Goal: Task Accomplishment & Management: Use online tool/utility

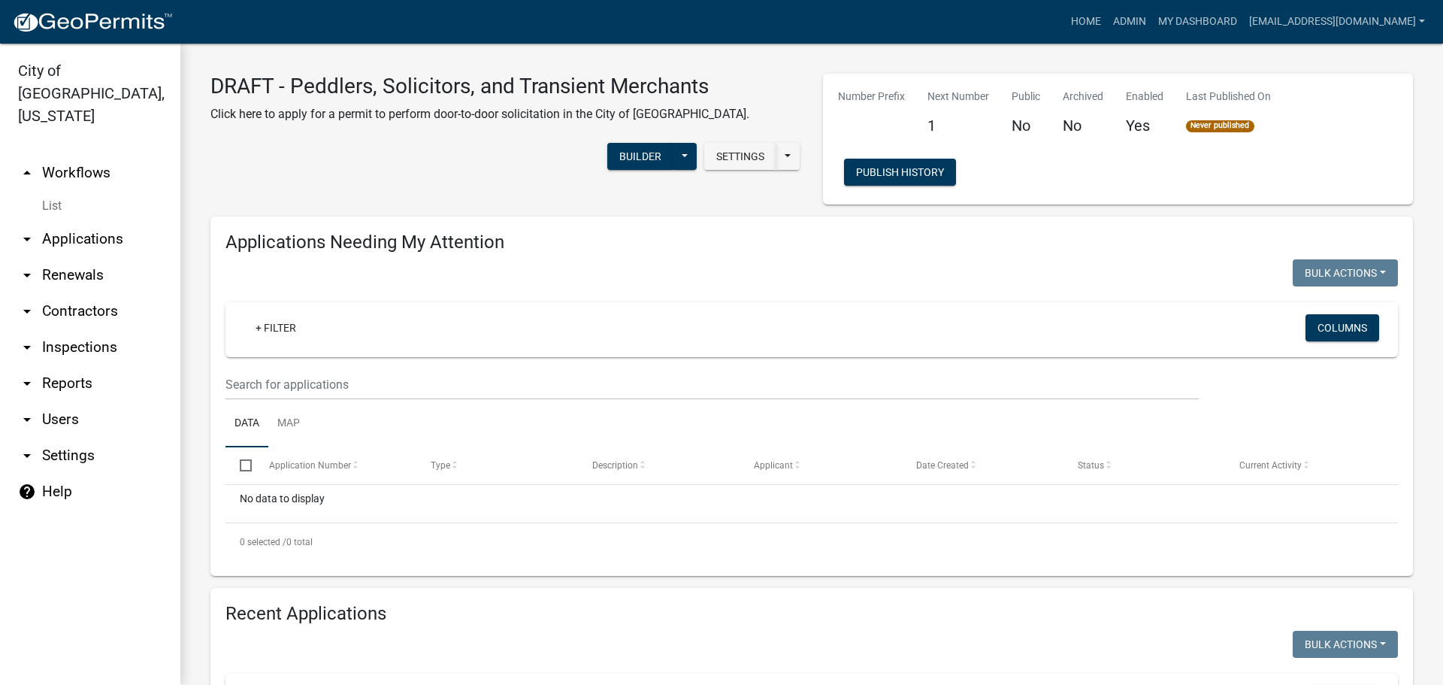
click at [347, 186] on div "DRAFT - Peddlers, Solicitors, and Transient Merchants Click here to apply for a…" at bounding box center [505, 139] width 613 height 131
click at [615, 159] on button "Builder" at bounding box center [640, 156] width 66 height 27
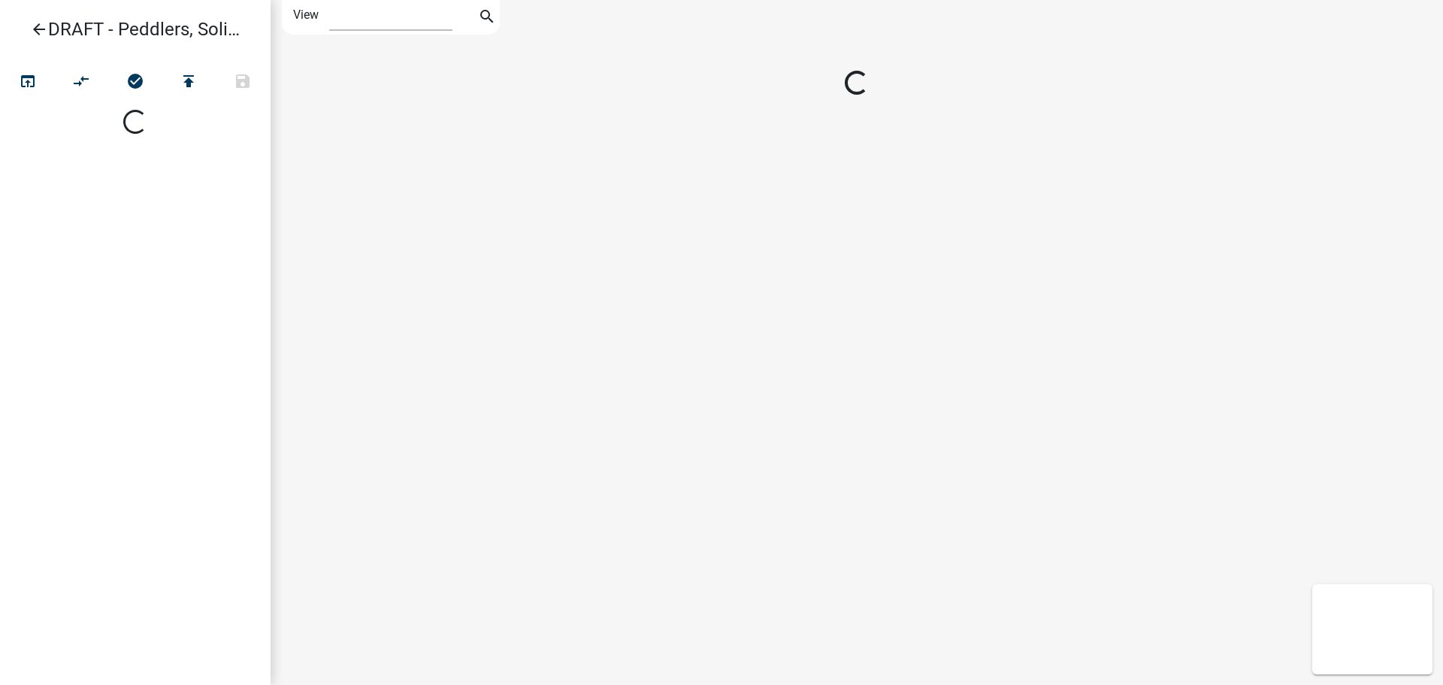
select select "1"
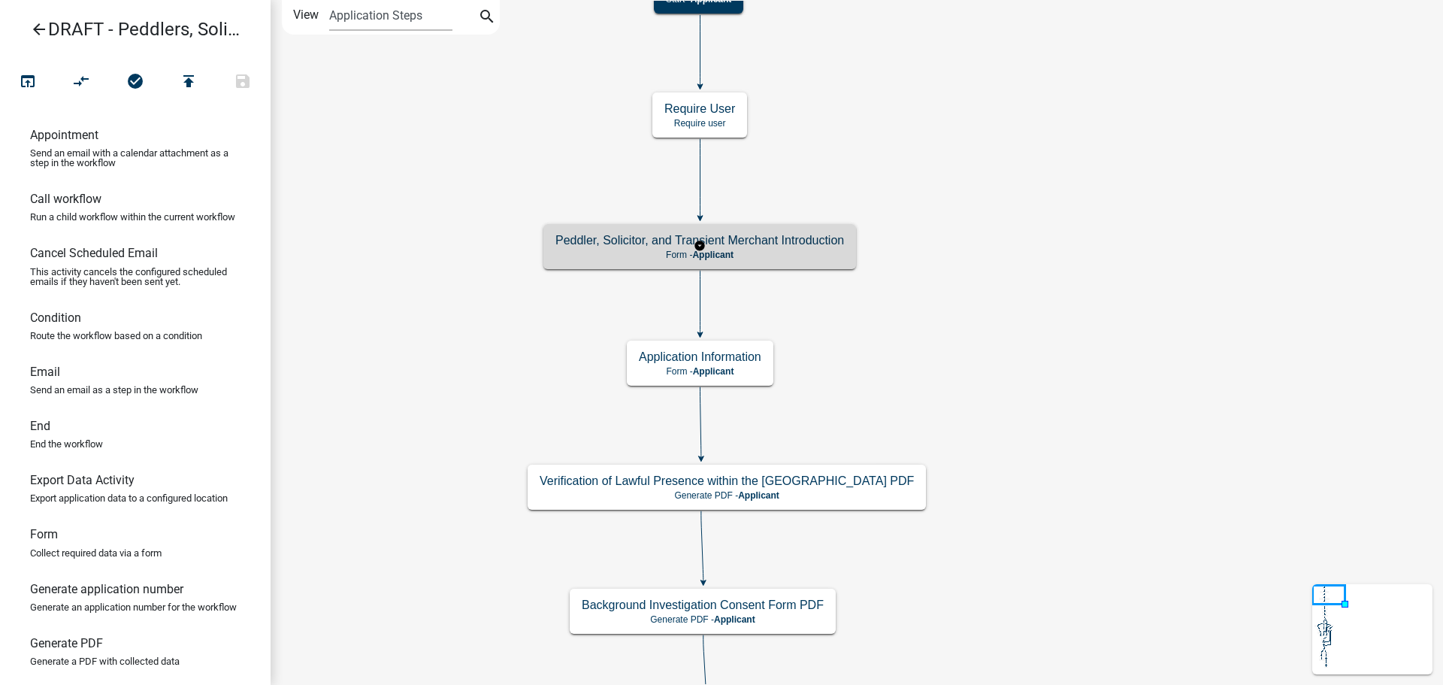
click at [815, 245] on h5 "Peddler, Solicitor, and Transient Merchant Introduction" at bounding box center [699, 240] width 289 height 14
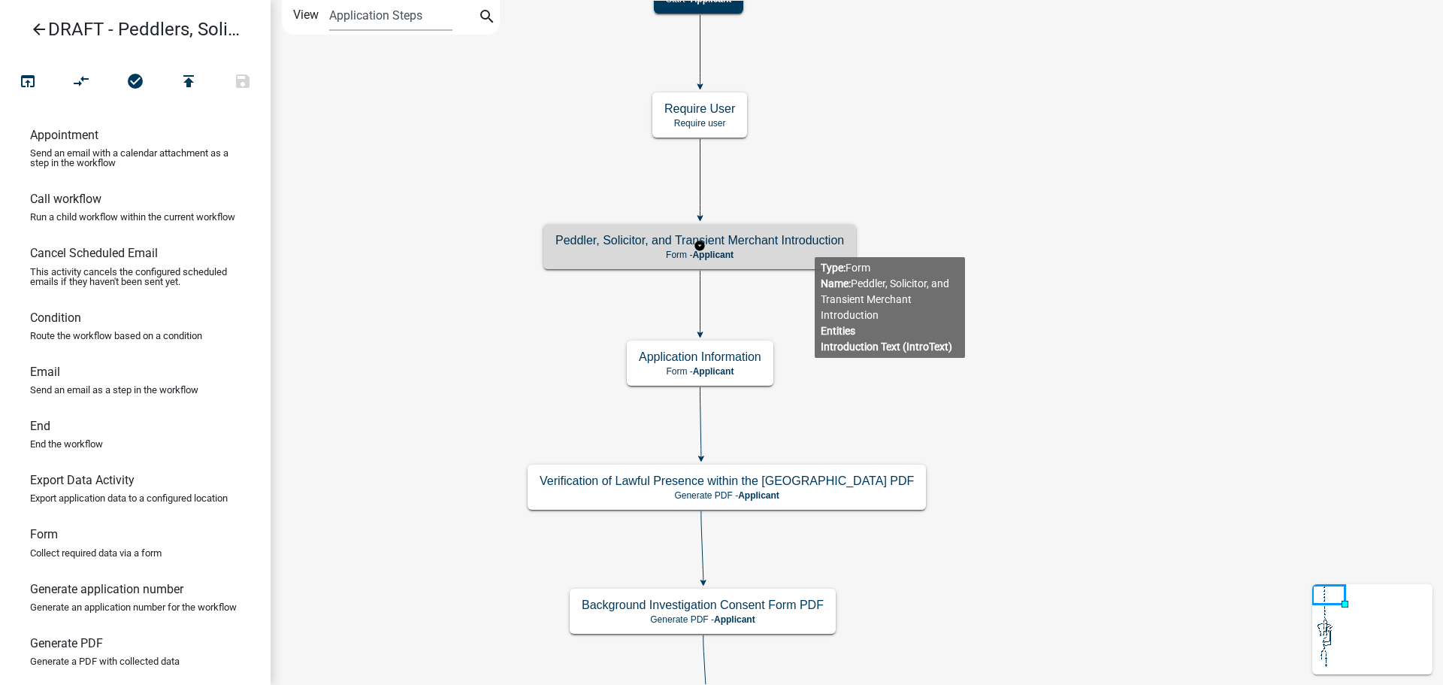
click at [814, 244] on h5 "Peddler, Solicitor, and Transient Merchant Introduction" at bounding box center [699, 240] width 289 height 14
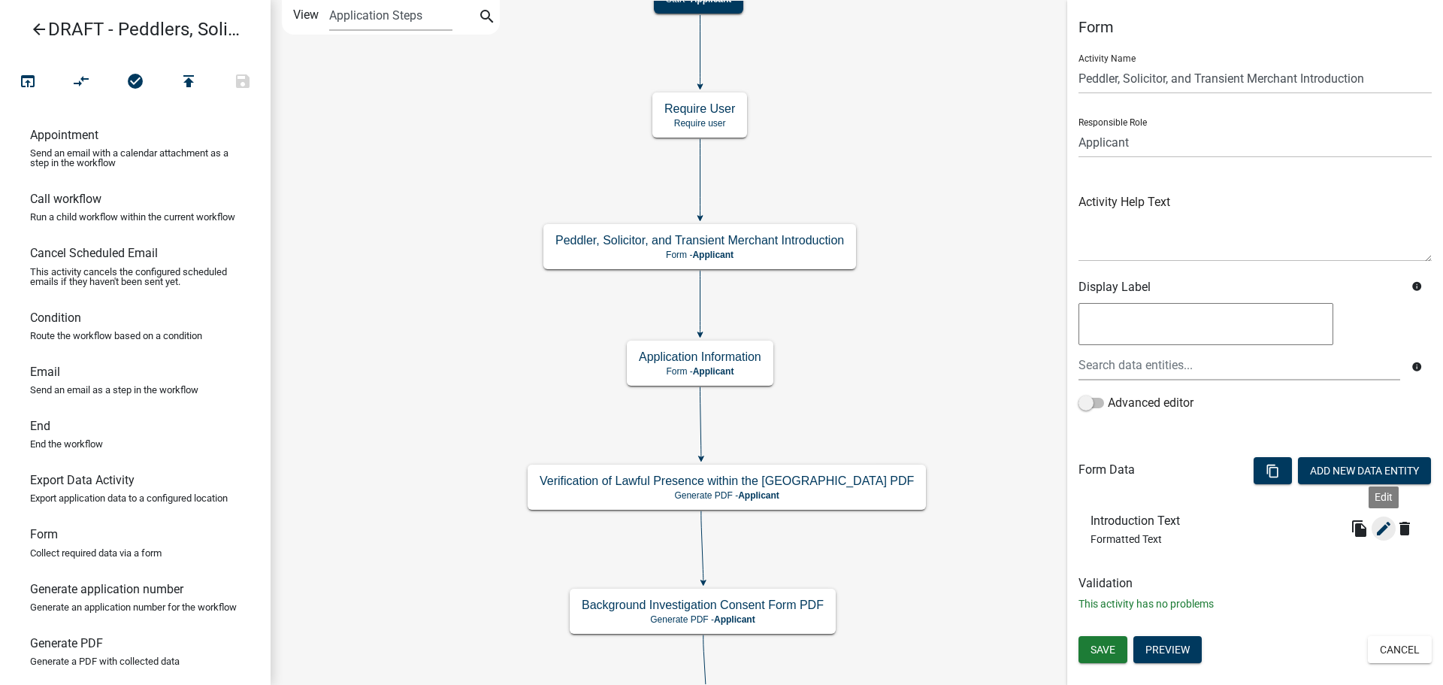
click at [1387, 526] on icon "edit" at bounding box center [1384, 528] width 18 height 18
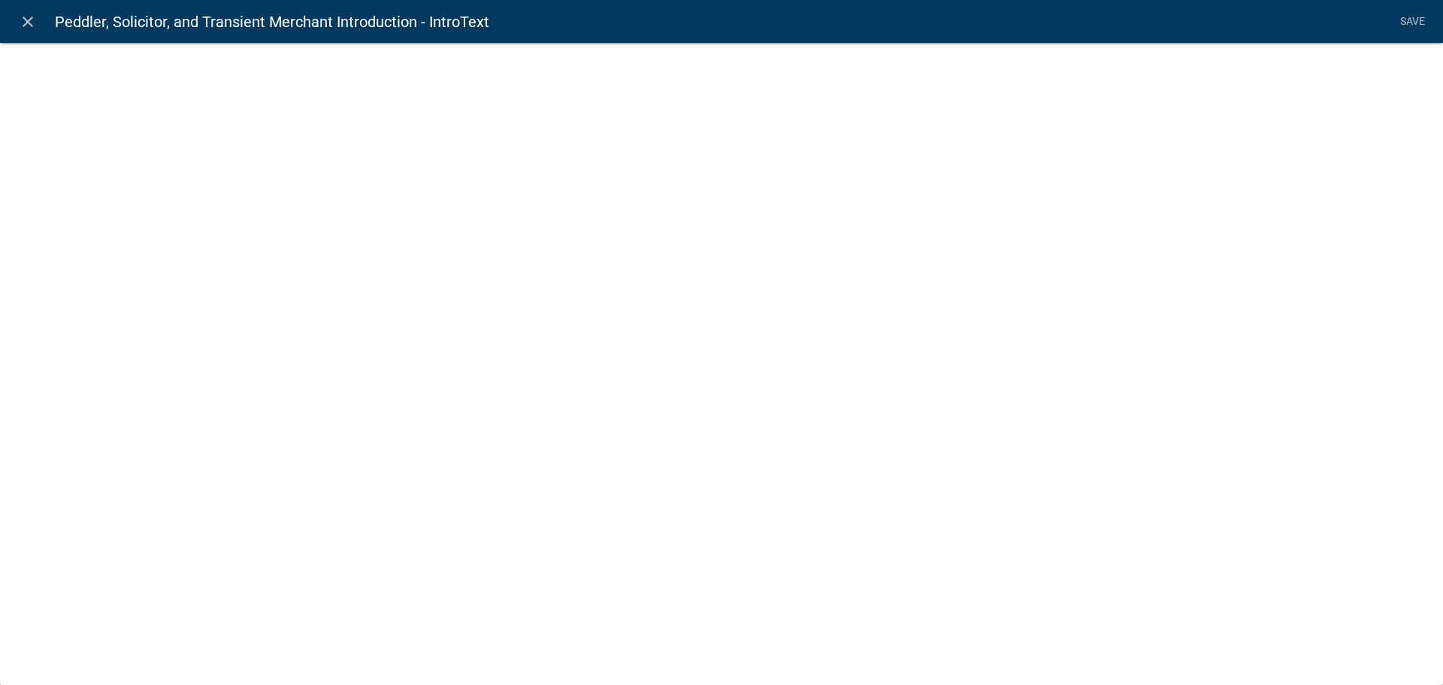
select select "rich-text"
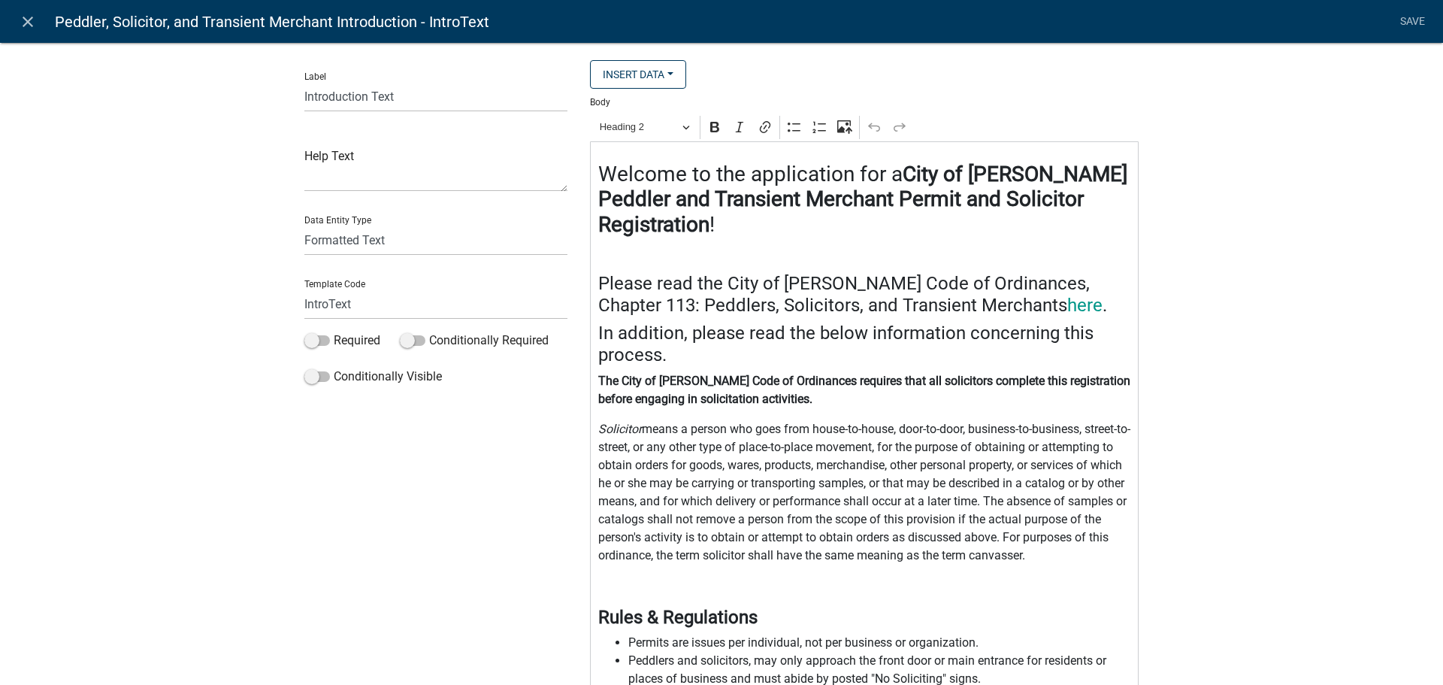
click at [836, 337] on h4 "In addition, please read the below information concerning this process." at bounding box center [864, 344] width 533 height 44
click at [824, 357] on h4 "In addition, please read the below information concerning this process." at bounding box center [864, 344] width 533 height 44
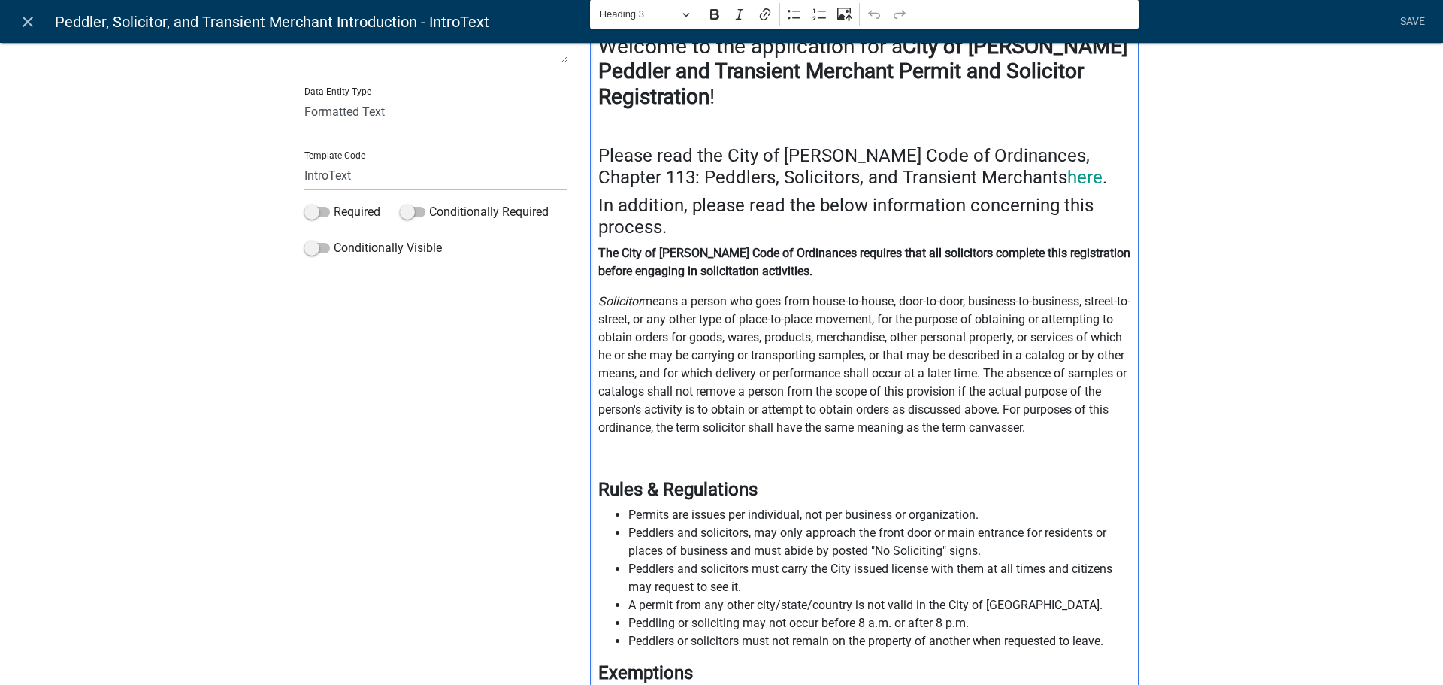
scroll to position [150, 0]
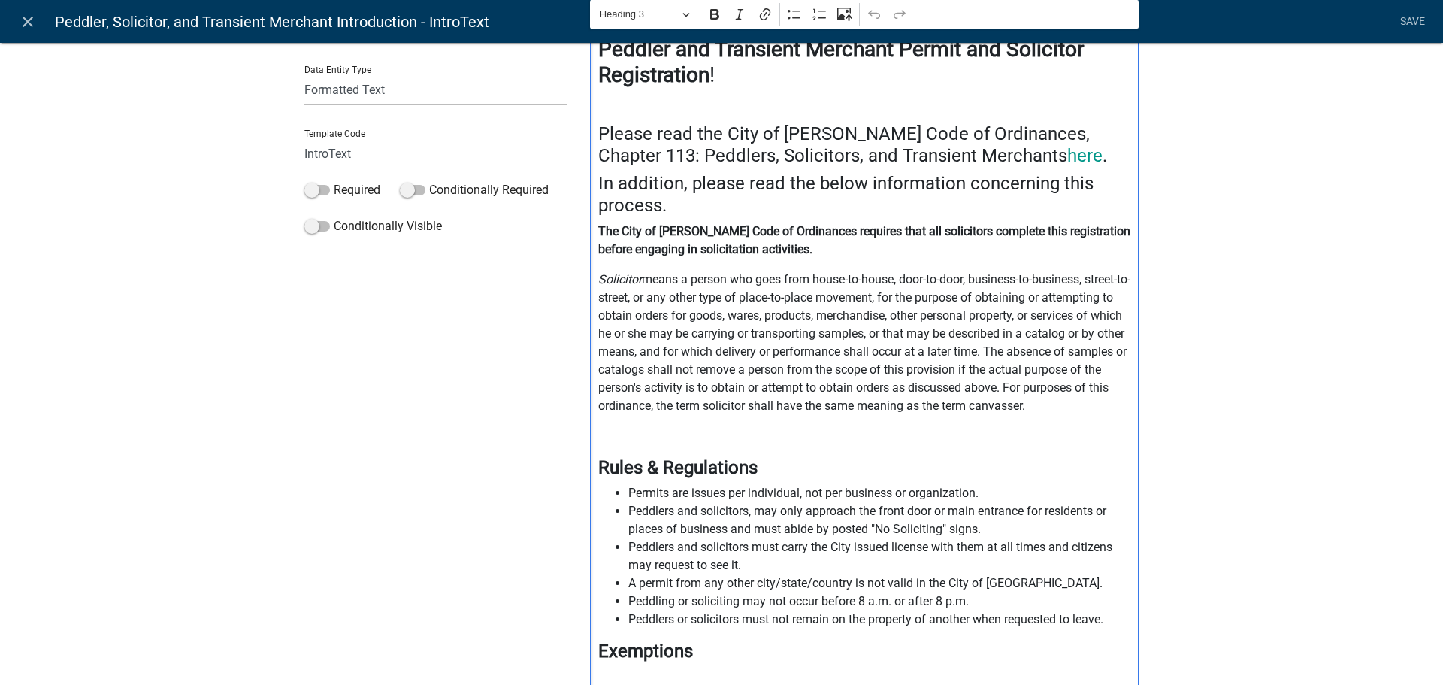
click at [943, 235] on strong "The City of [PERSON_NAME] Code of Ordinances requires that all solicitors compl…" at bounding box center [864, 240] width 532 height 32
click at [896, 228] on strong "The City of [PERSON_NAME] Code of Ordinances requires that all solicitors compl…" at bounding box center [864, 240] width 532 height 32
click at [892, 233] on strong "The City of [PERSON_NAME] Code of Ordinances requires that all solicitors compl…" at bounding box center [864, 240] width 532 height 32
click at [995, 235] on strong "The City of [PERSON_NAME] Code of Ordinances requires that all peddlers, solici…" at bounding box center [857, 240] width 519 height 32
click at [725, 413] on p "Solicitor means a person who goes from house-to-house, door-to-door, business-t…" at bounding box center [864, 343] width 533 height 144
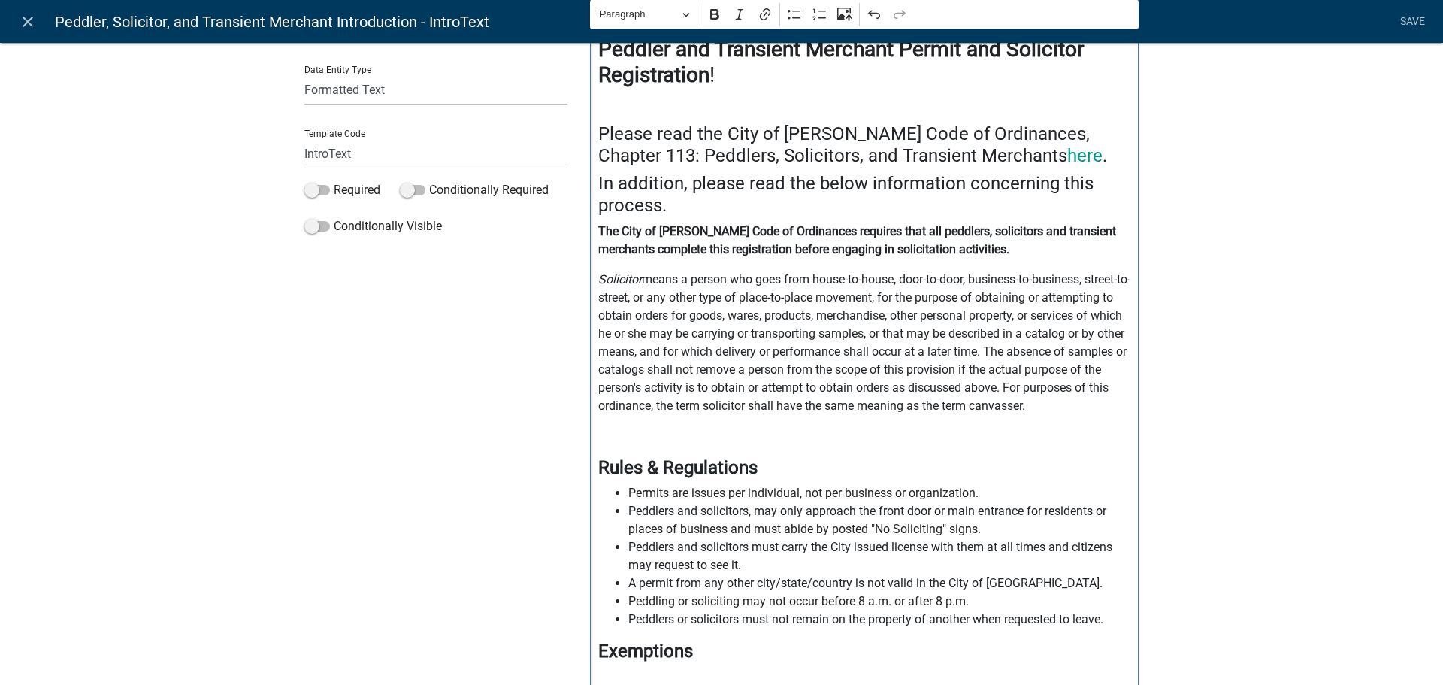
click at [690, 266] on div "Welcome to the application for a City of [PERSON_NAME] Peddler and Transient Me…" at bounding box center [864, 636] width 549 height 1288
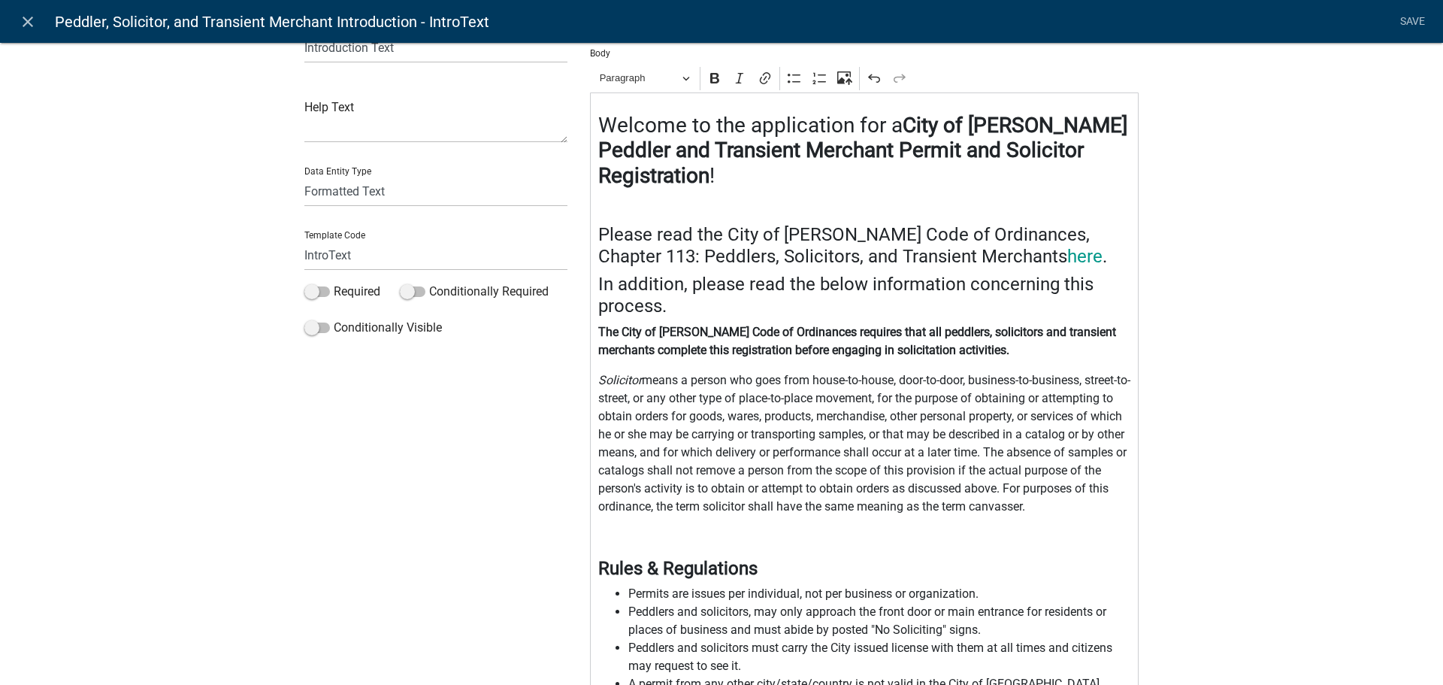
scroll to position [75, 0]
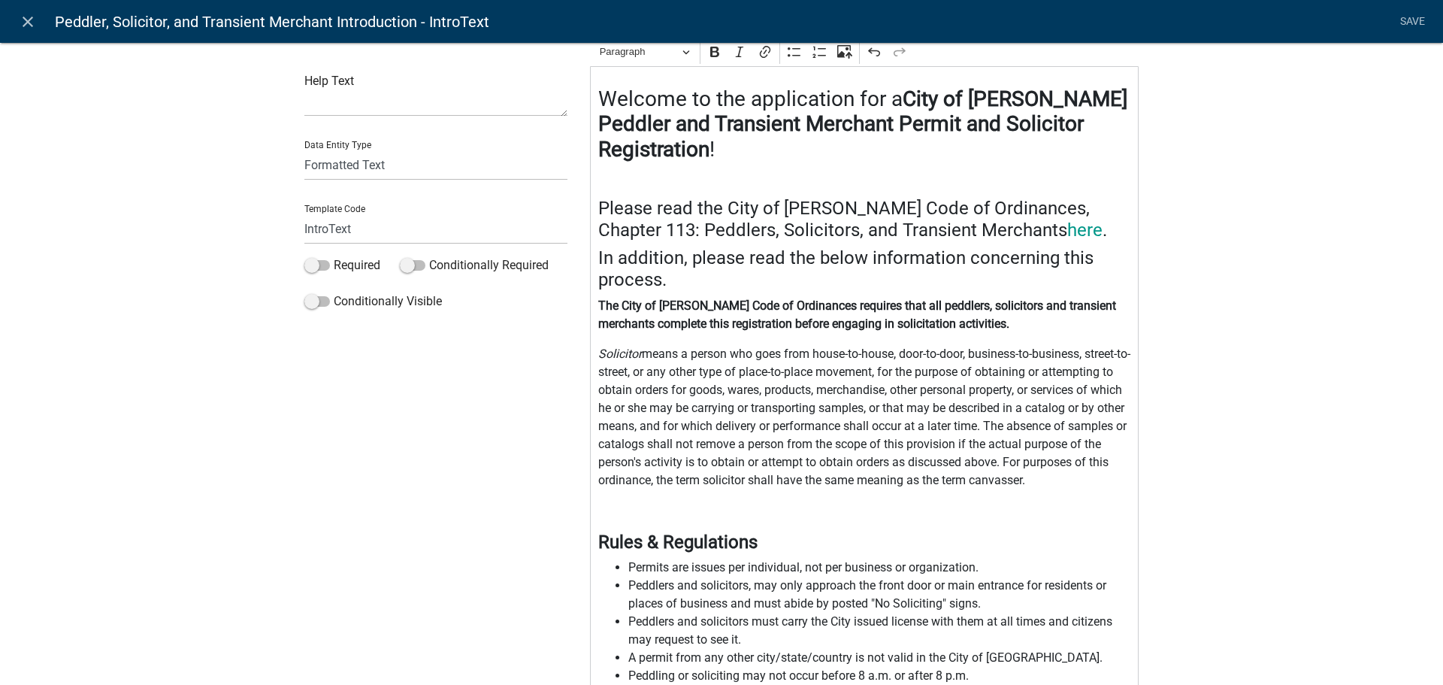
click at [628, 518] on p "Editor editing area: main. Press Alt+0 for help." at bounding box center [864, 510] width 533 height 18
drag, startPoint x: 595, startPoint y: 352, endPoint x: 635, endPoint y: 354, distance: 40.7
click at [635, 354] on icon "Solicitor" at bounding box center [620, 354] width 44 height 14
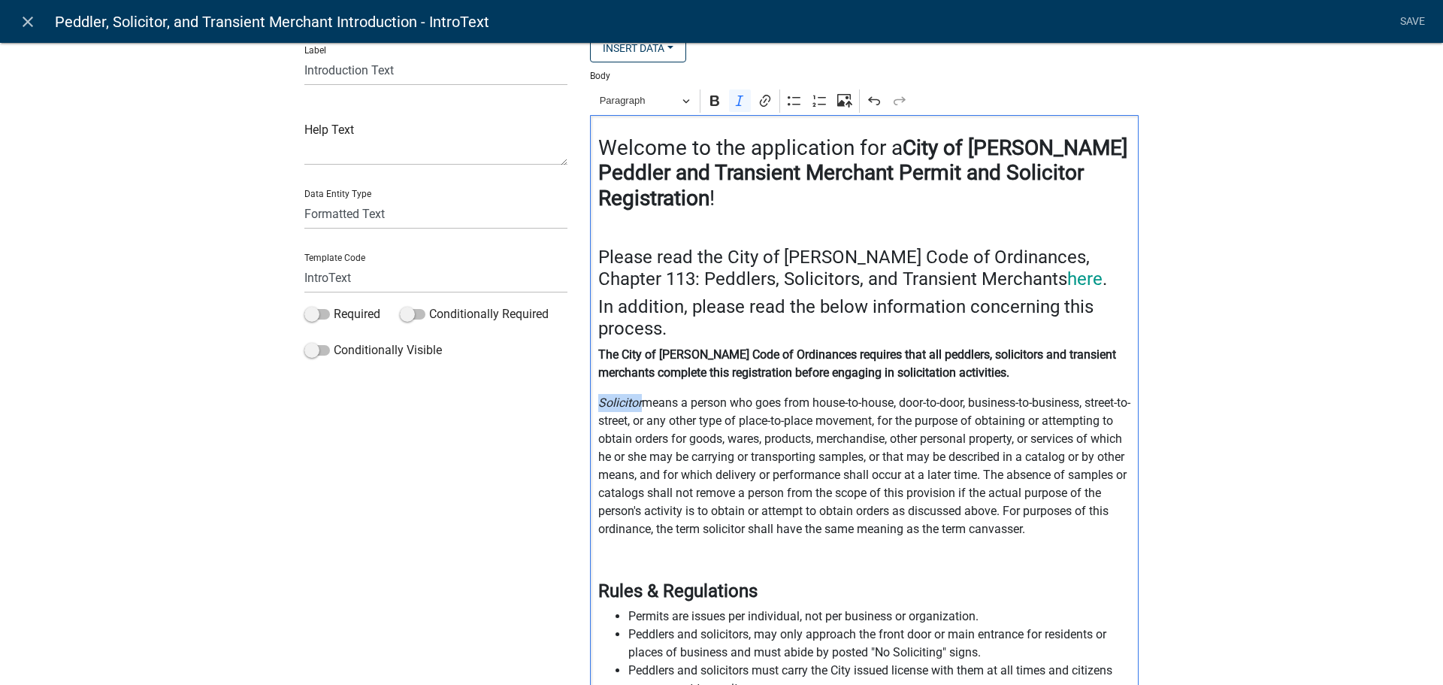
scroll to position [0, 0]
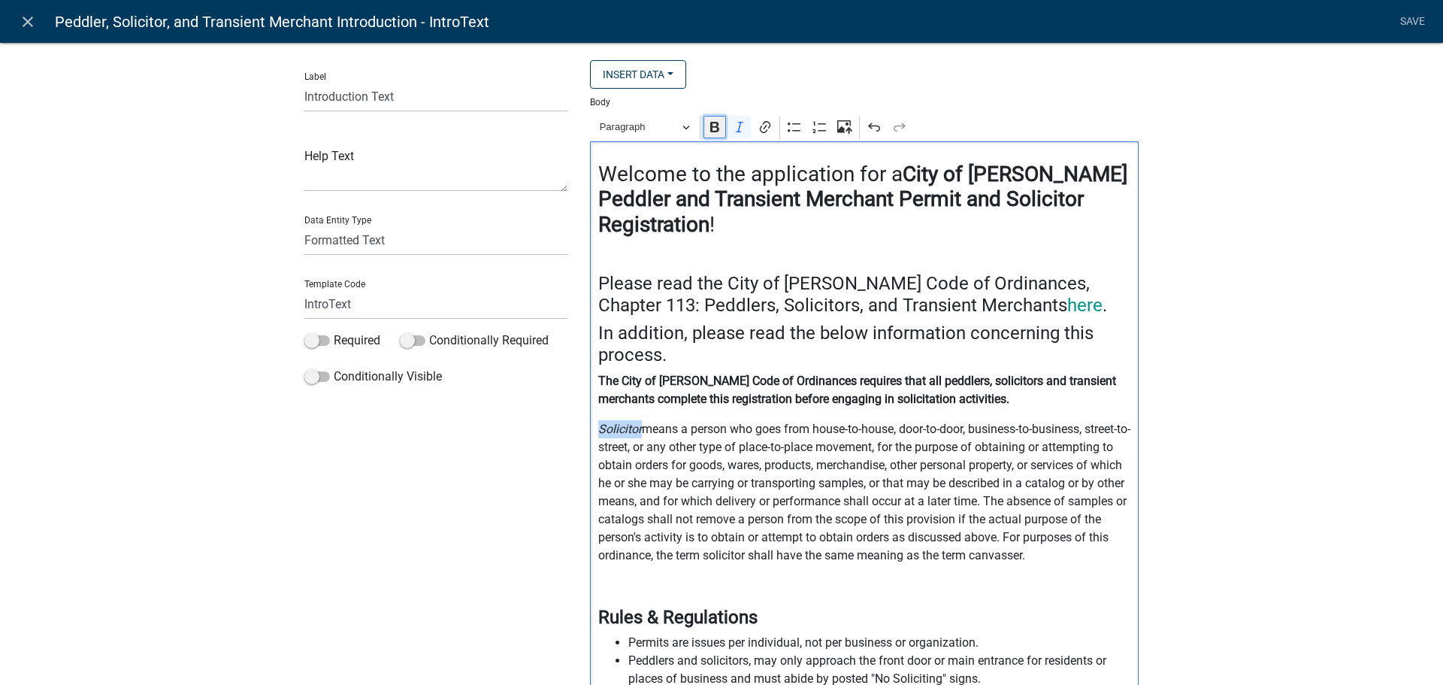
click at [710, 132] on icon "Editor toolbar" at bounding box center [714, 127] width 9 height 11
click at [664, 421] on p "Solicitor means a person who goes from house-to-house, door-to-door, business-t…" at bounding box center [864, 492] width 533 height 144
click at [1064, 400] on p "The City of [PERSON_NAME] Code of Ordinances requires that all peddlers, solici…" at bounding box center [864, 390] width 533 height 36
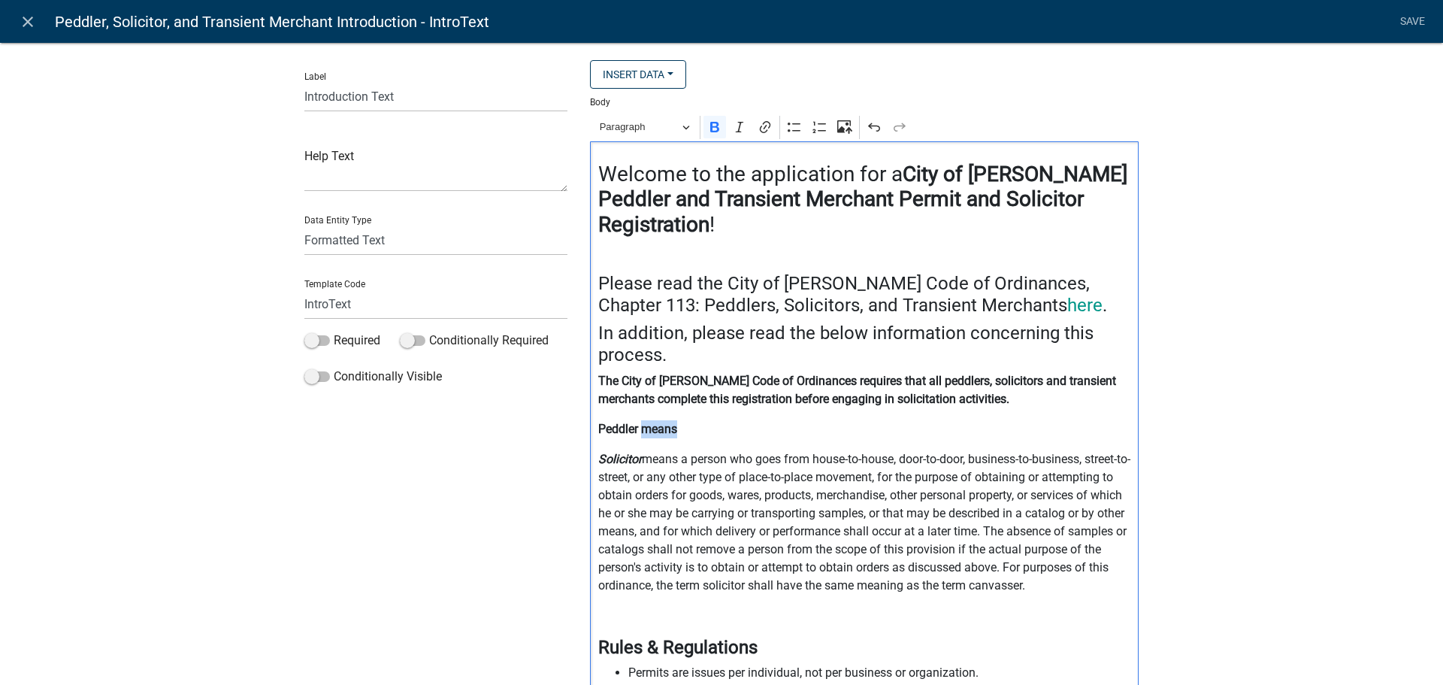
drag, startPoint x: 683, startPoint y: 431, endPoint x: 640, endPoint y: 428, distance: 43.7
click at [640, 428] on p "Peddler means" at bounding box center [864, 429] width 533 height 18
click at [713, 123] on icon "Editor toolbar" at bounding box center [714, 127] width 15 height 15
click at [601, 434] on strong "Peddler" at bounding box center [618, 429] width 40 height 14
drag, startPoint x: 596, startPoint y: 425, endPoint x: 632, endPoint y: 426, distance: 36.1
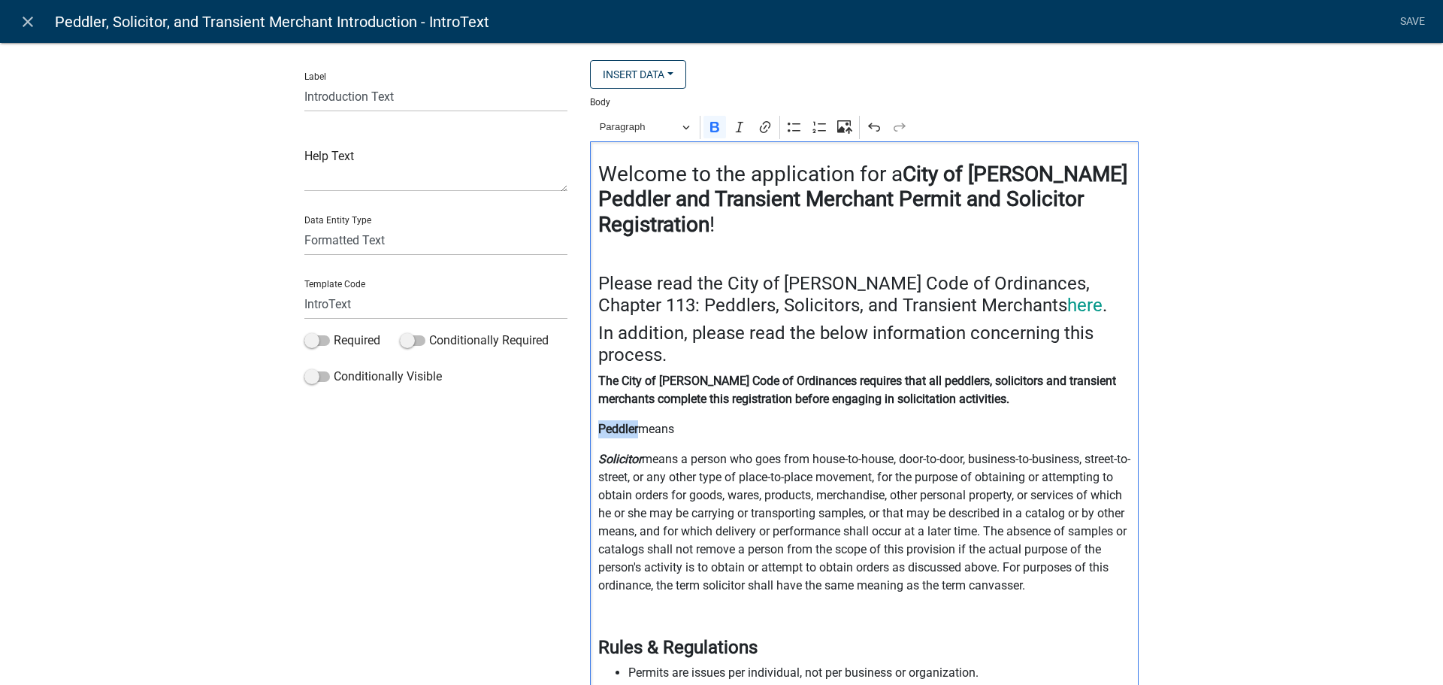
click at [632, 426] on strong "Peddler" at bounding box center [618, 429] width 40 height 14
click at [732, 132] on icon "Editor toolbar" at bounding box center [739, 127] width 15 height 15
click at [713, 427] on p "Peddler means" at bounding box center [864, 429] width 533 height 18
click at [719, 431] on p "Peddler means" at bounding box center [864, 429] width 533 height 18
click at [708, 431] on p "Peddler means a" at bounding box center [864, 429] width 533 height 18
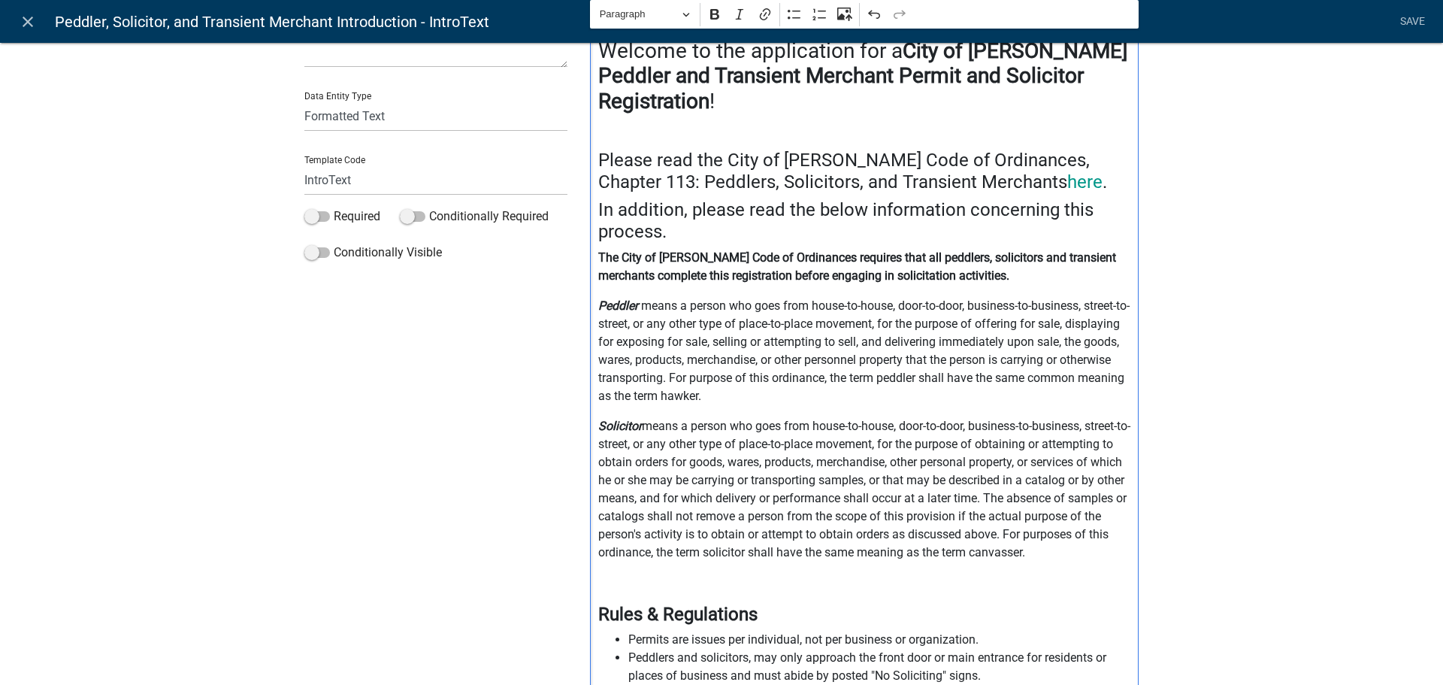
scroll to position [150, 0]
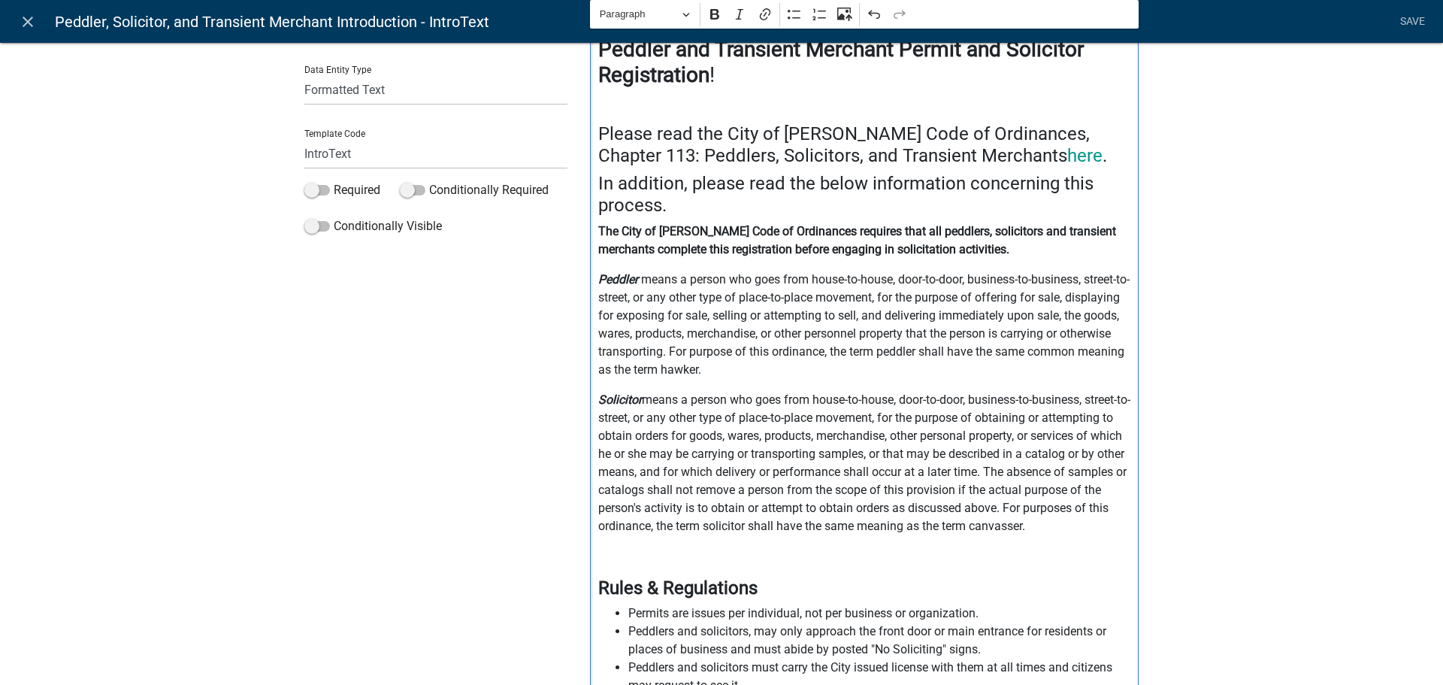
click at [693, 533] on p "Solicitor means a person who goes from house-to-house, door-to-door, business-t…" at bounding box center [864, 463] width 533 height 144
click at [667, 553] on p "Editor editing area: main. Press Alt+0 for help." at bounding box center [864, 556] width 533 height 18
drag, startPoint x: 695, startPoint y: 552, endPoint x: 592, endPoint y: 558, distance: 103.1
click at [598, 558] on p "Transient Merchant means a" at bounding box center [864, 556] width 533 height 18
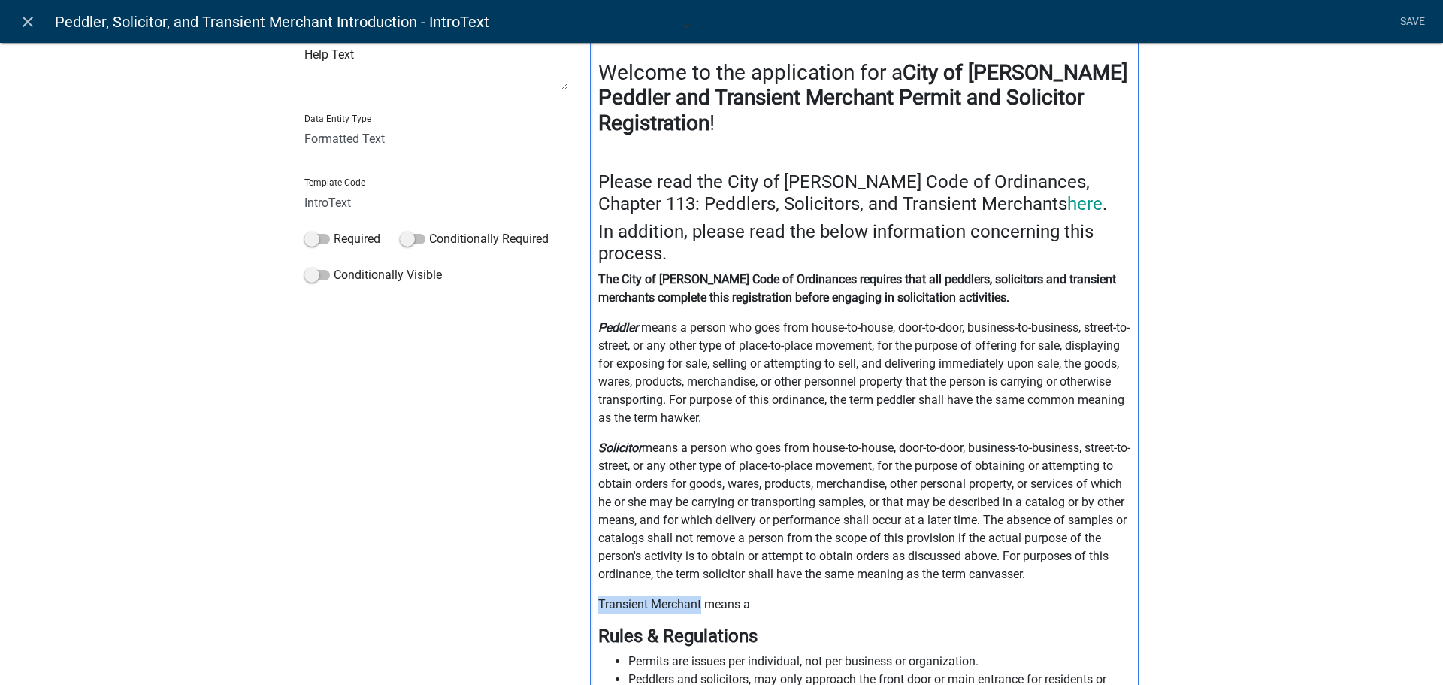
scroll to position [75, 0]
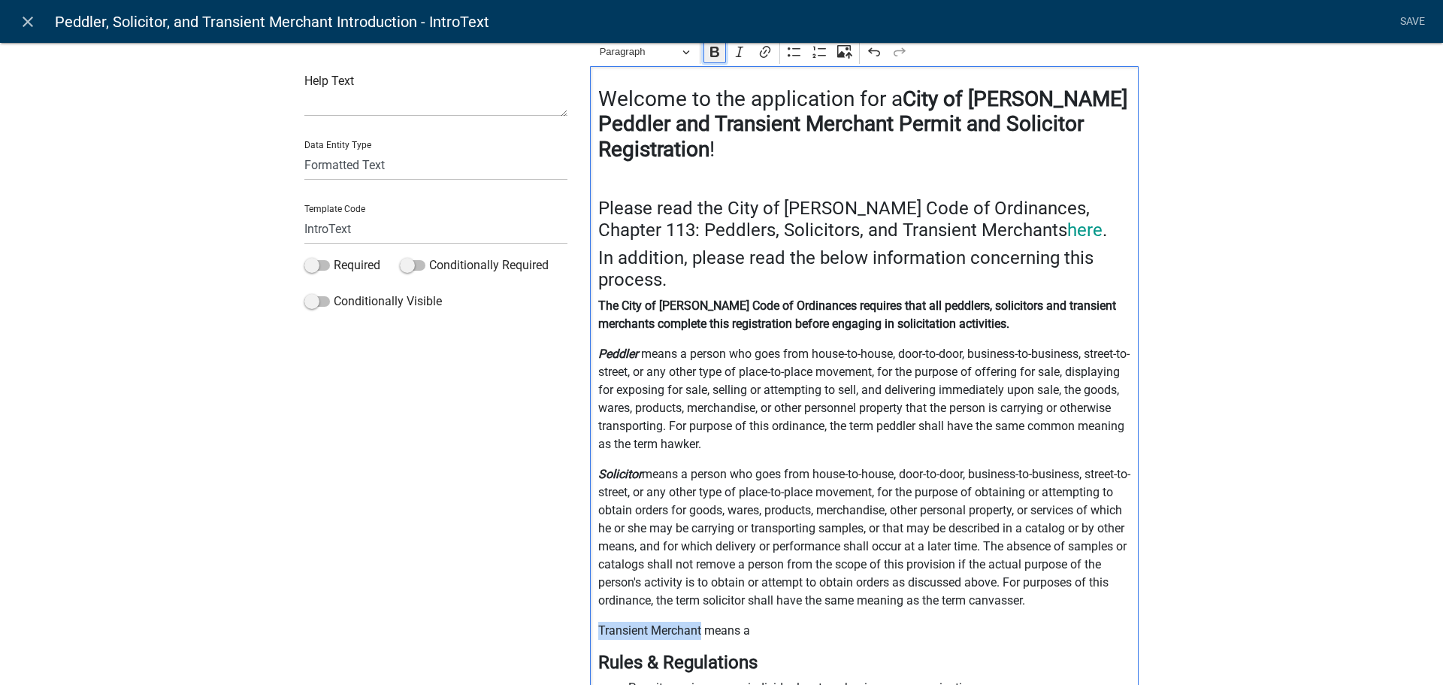
click at [711, 60] on button "Bold" at bounding box center [715, 52] width 23 height 23
click at [733, 54] on icon "Editor toolbar" at bounding box center [739, 51] width 15 height 15
click at [798, 632] on p "Transient Merchant means a" at bounding box center [864, 631] width 533 height 18
click at [813, 633] on p "Transient Merchant means a" at bounding box center [864, 631] width 533 height 18
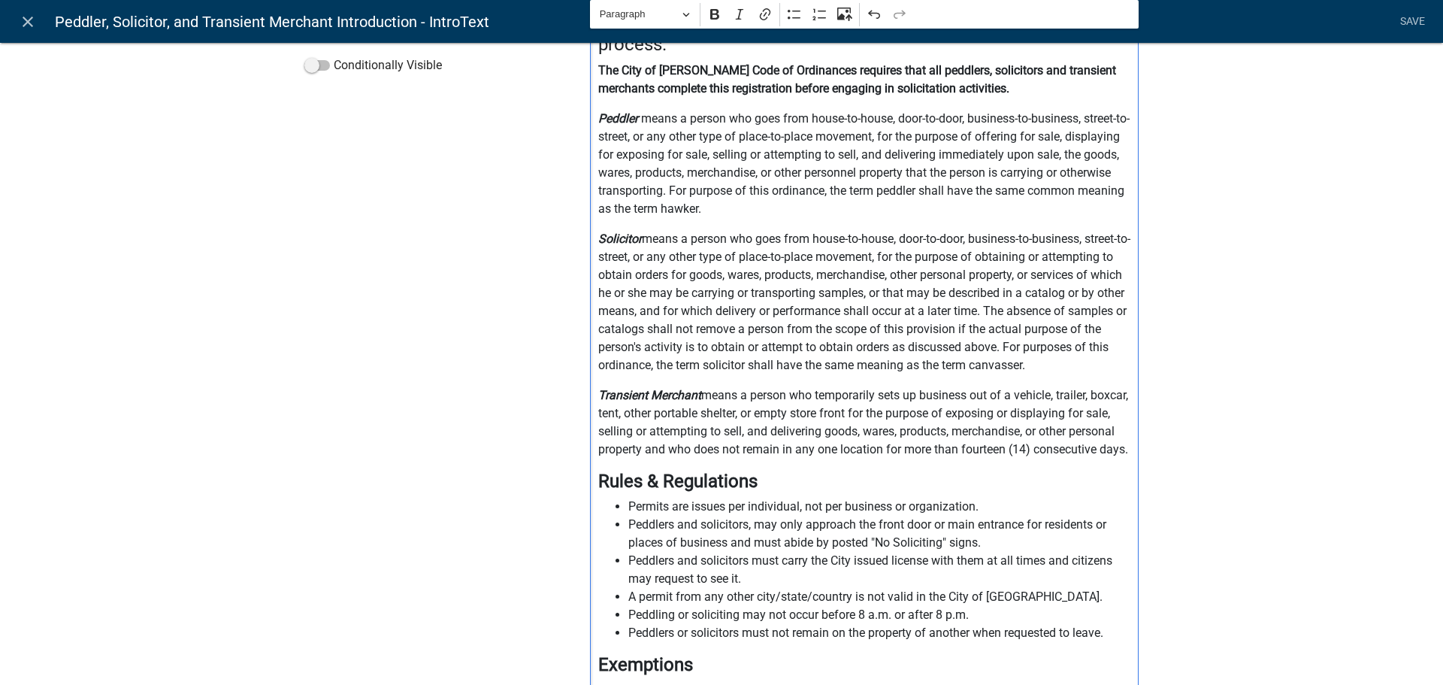
scroll to position [341, 0]
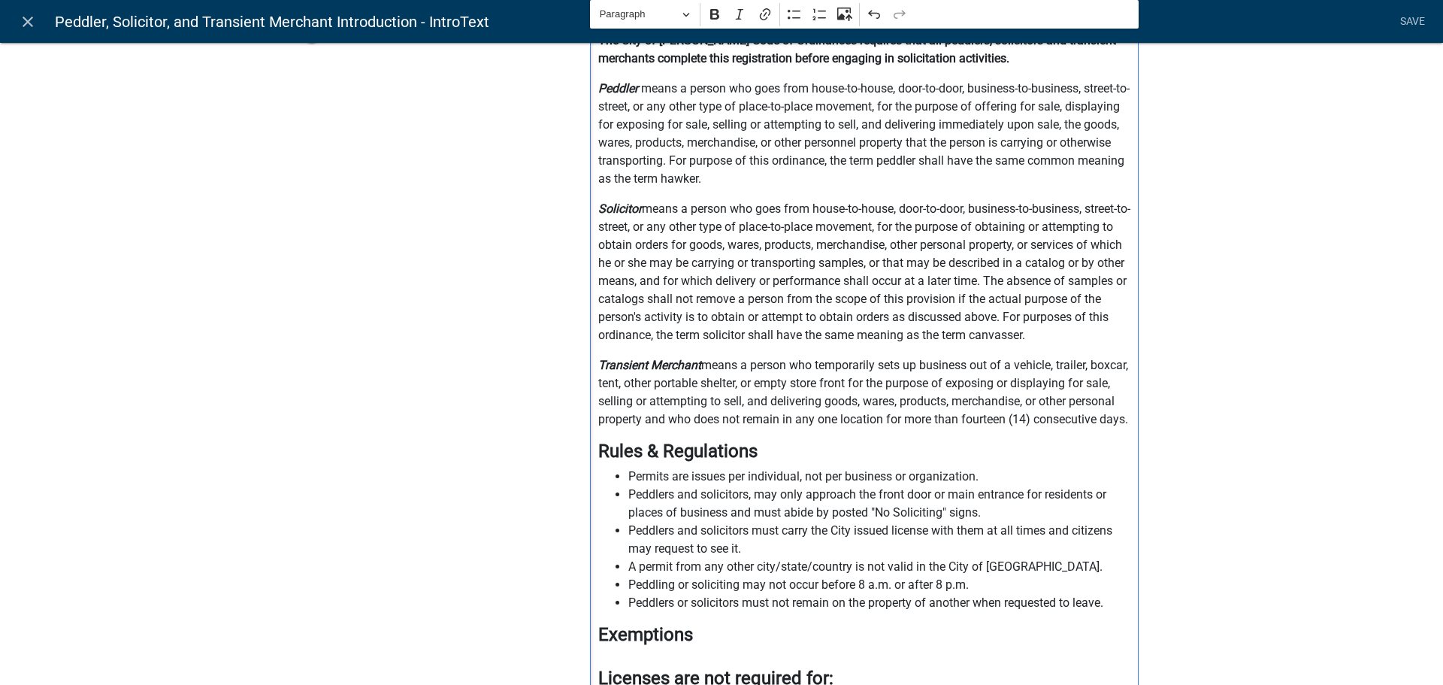
click at [631, 370] on strong "Transient Merchant" at bounding box center [649, 365] width 103 height 14
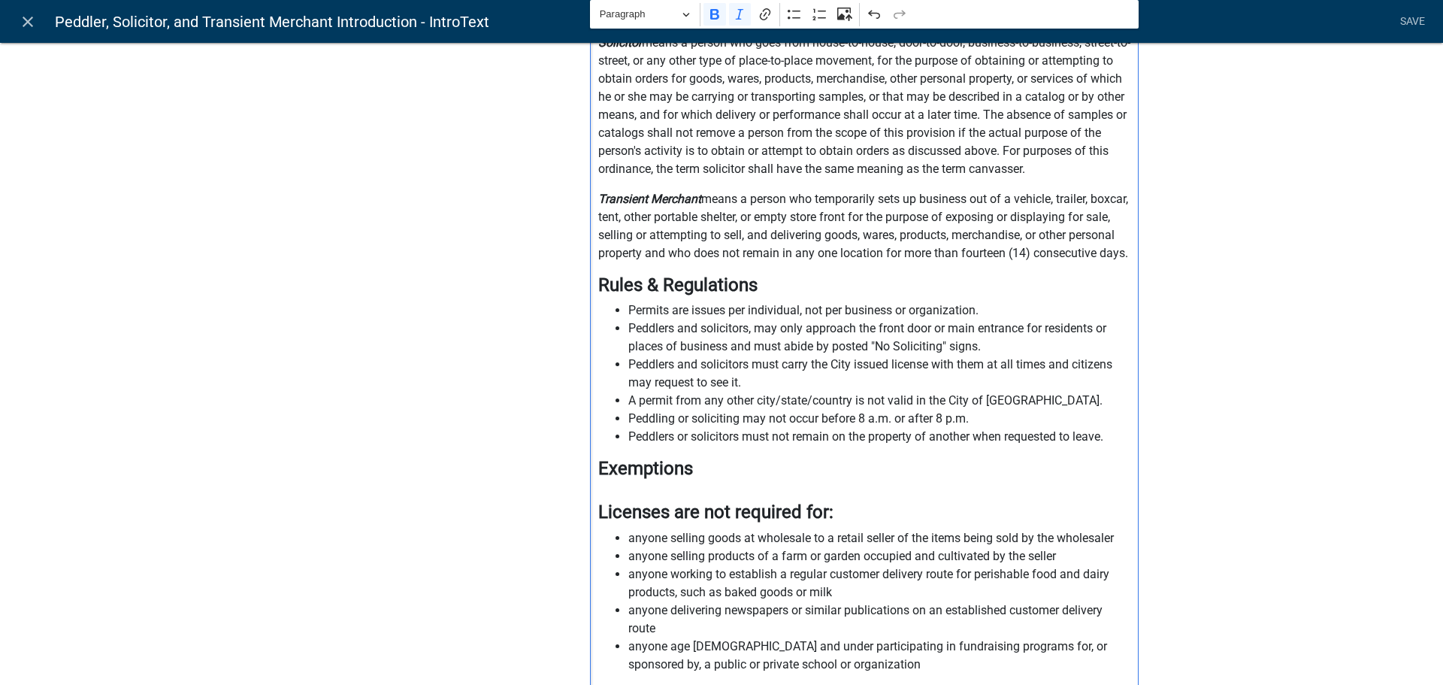
scroll to position [526, 0]
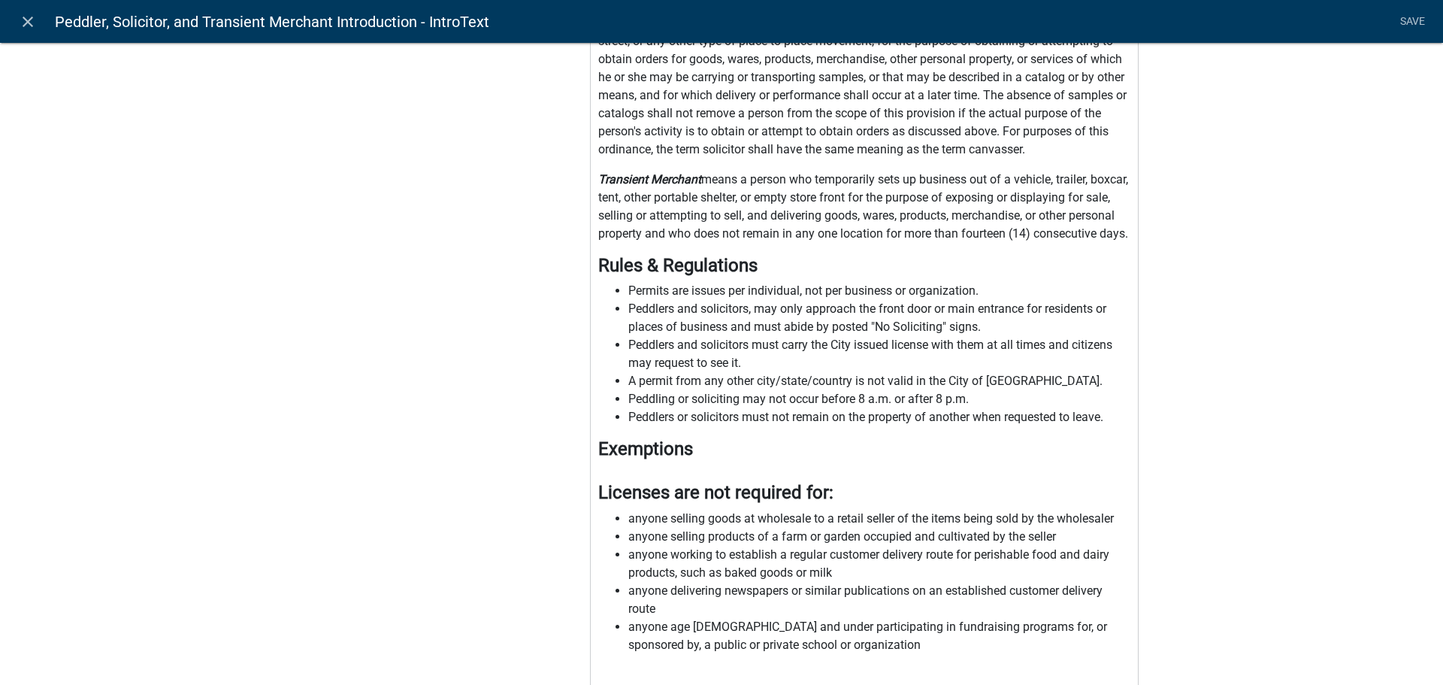
click at [547, 395] on div "Label Introduction Text Help Text Data Entity Type Free Form Text Document Disp…" at bounding box center [436, 312] width 286 height 1557
click at [1413, 26] on link "Save" at bounding box center [1413, 22] width 38 height 29
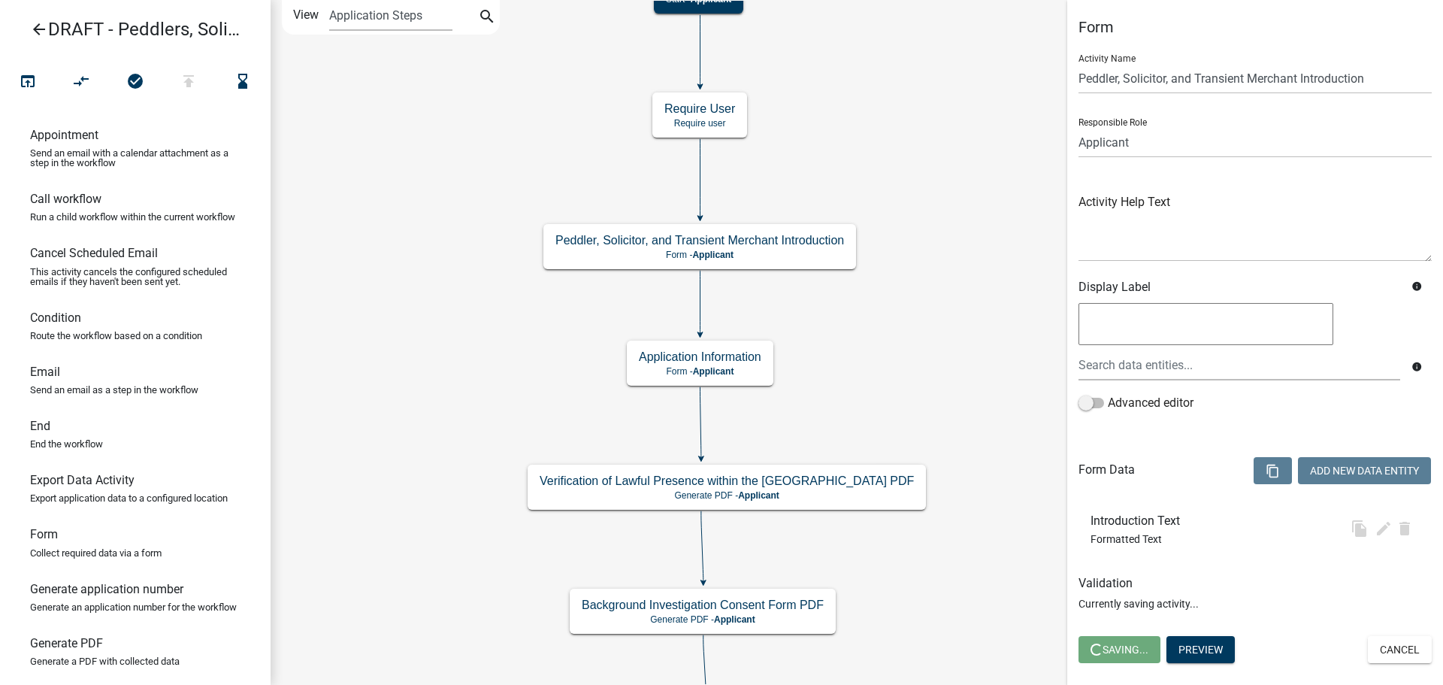
scroll to position [0, 0]
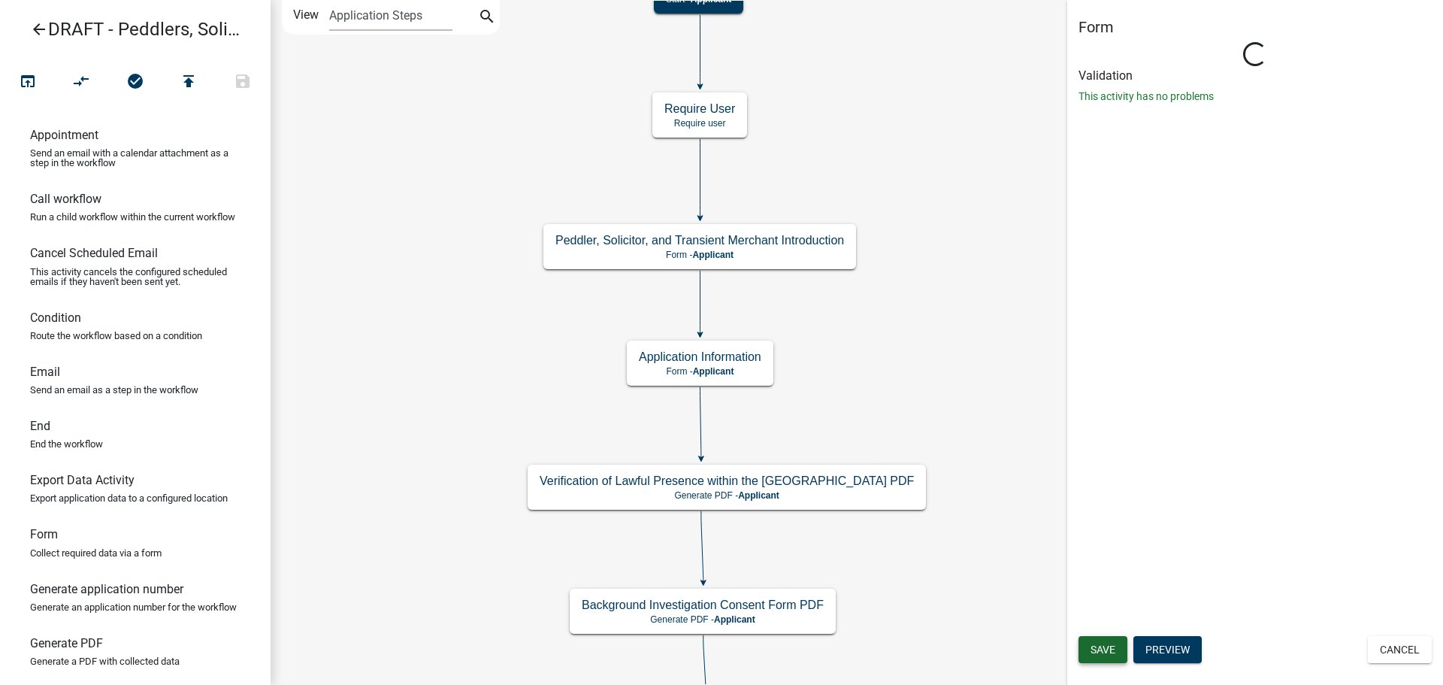
click at [1108, 651] on span "Save" at bounding box center [1103, 649] width 25 height 12
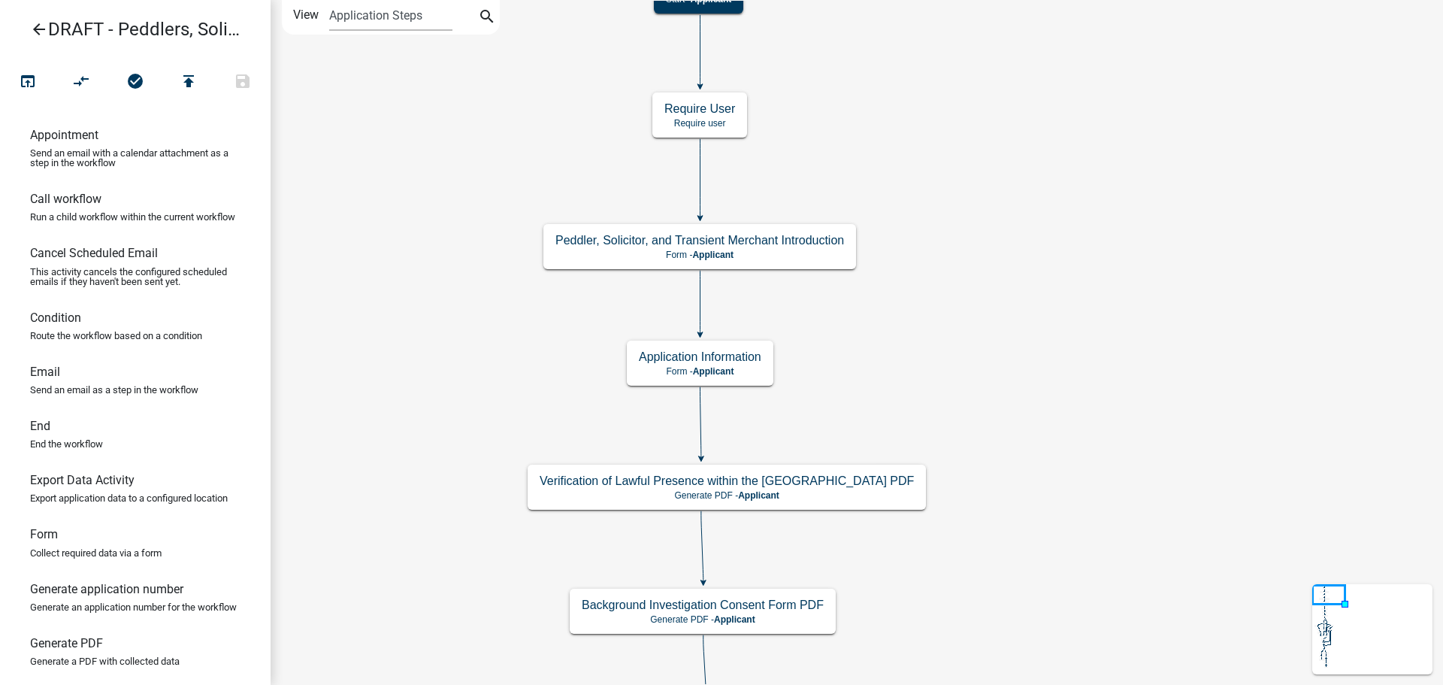
click at [38, 26] on icon "arrow_back" at bounding box center [39, 30] width 18 height 21
